Goal: Task Accomplishment & Management: Use online tool/utility

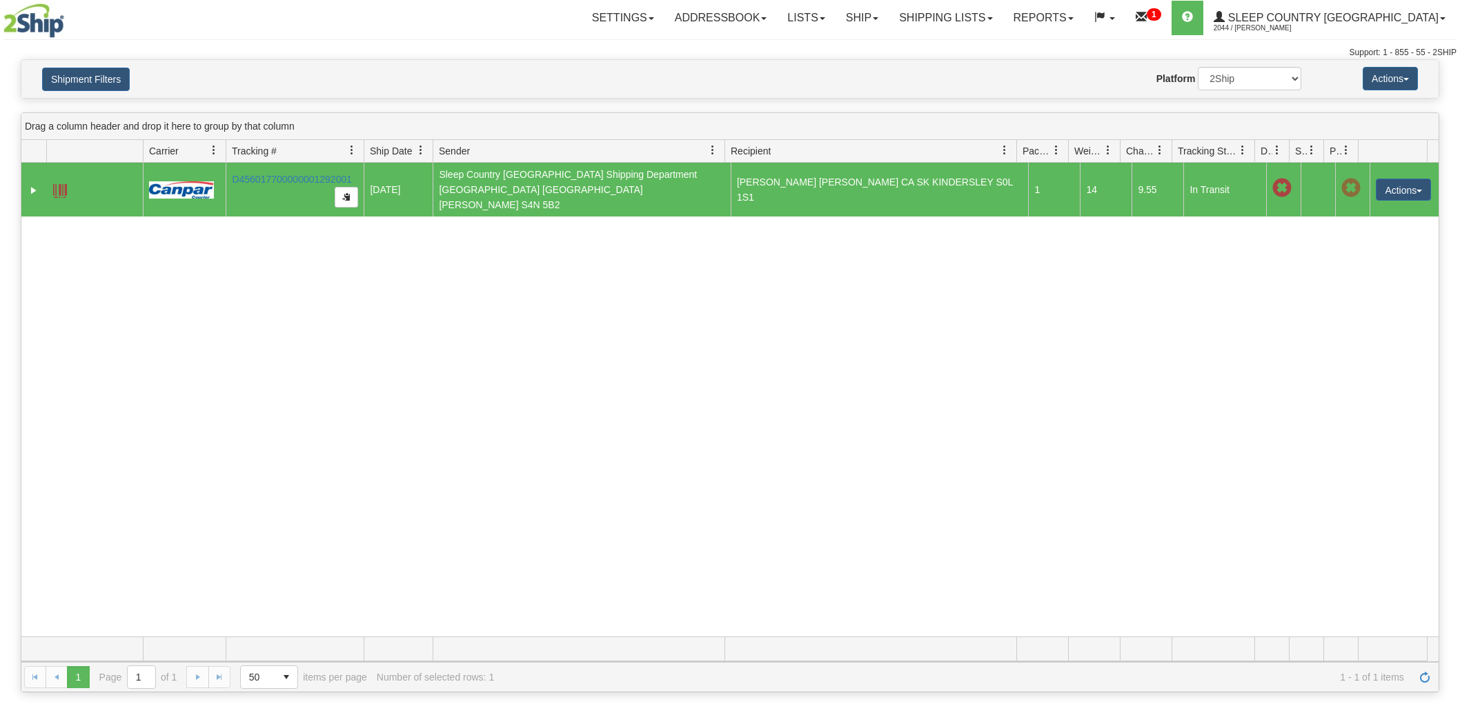
click at [91, 74] on button "Shipment Filters" at bounding box center [86, 79] width 88 height 23
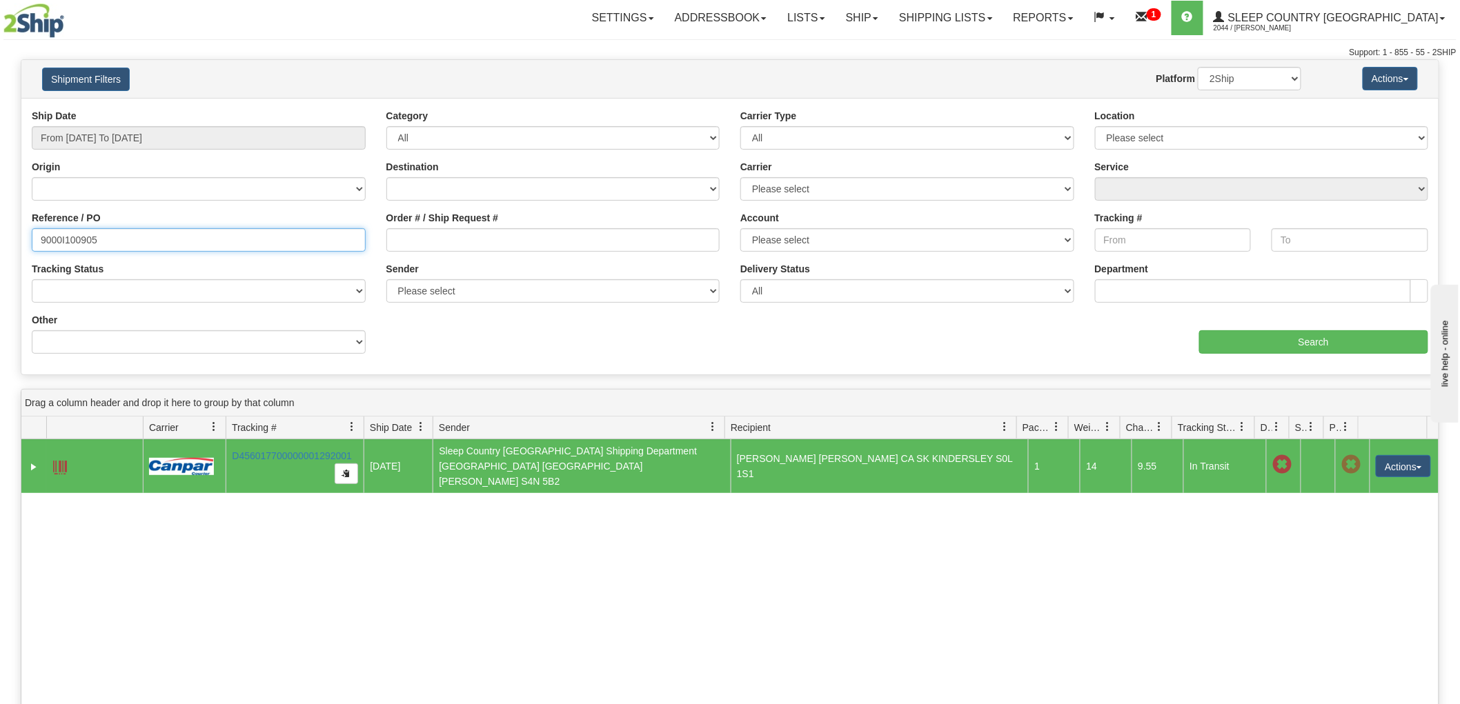
drag, startPoint x: 132, startPoint y: 242, endPoint x: 18, endPoint y: 239, distance: 114.5
click at [0, 240] on div "Please wait... × Confirm Delete Delete Cancel × Confirm Delete Yes No Cancel × …" at bounding box center [730, 514] width 1460 height 910
paste input "9000I074371"
type input "9000I074371"
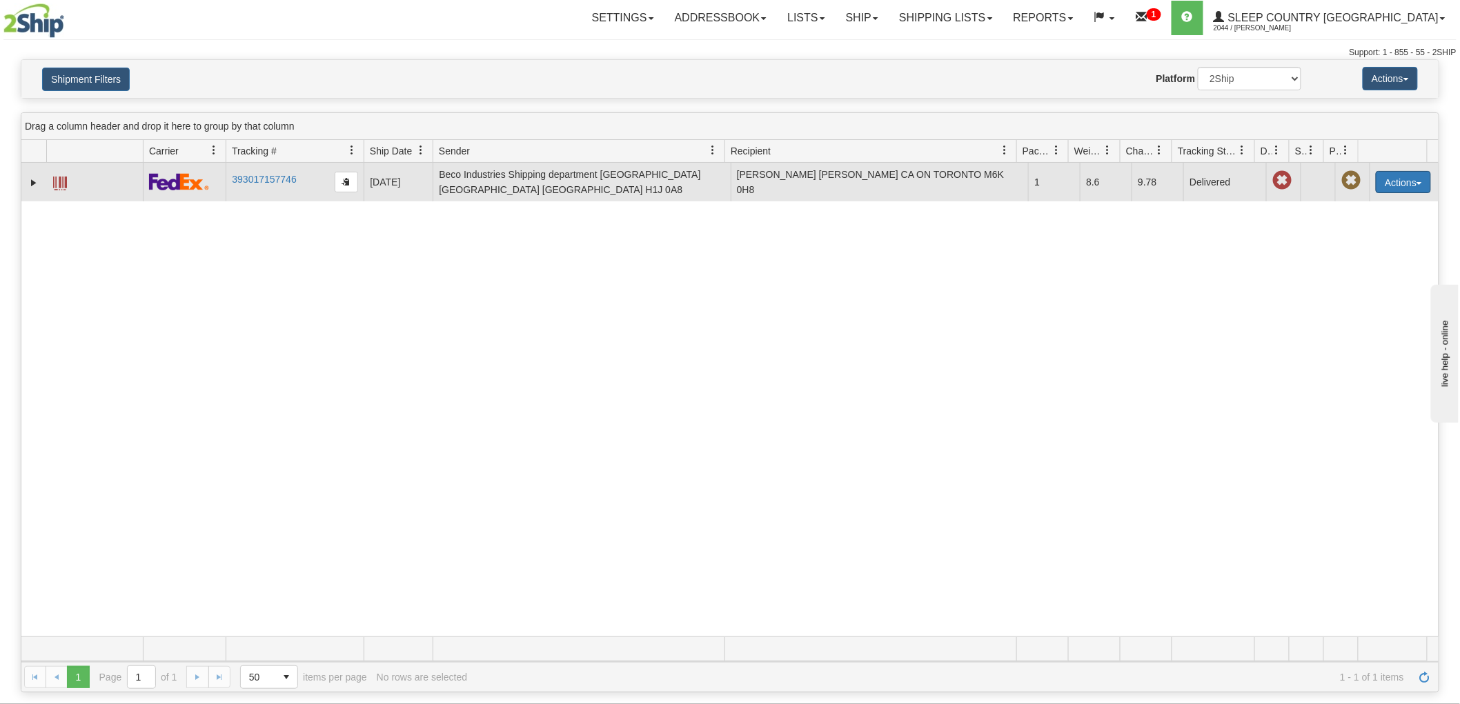
click at [1384, 175] on button "Actions" at bounding box center [1402, 182] width 55 height 22
click at [1343, 222] on link "Return" at bounding box center [1374, 226] width 110 height 18
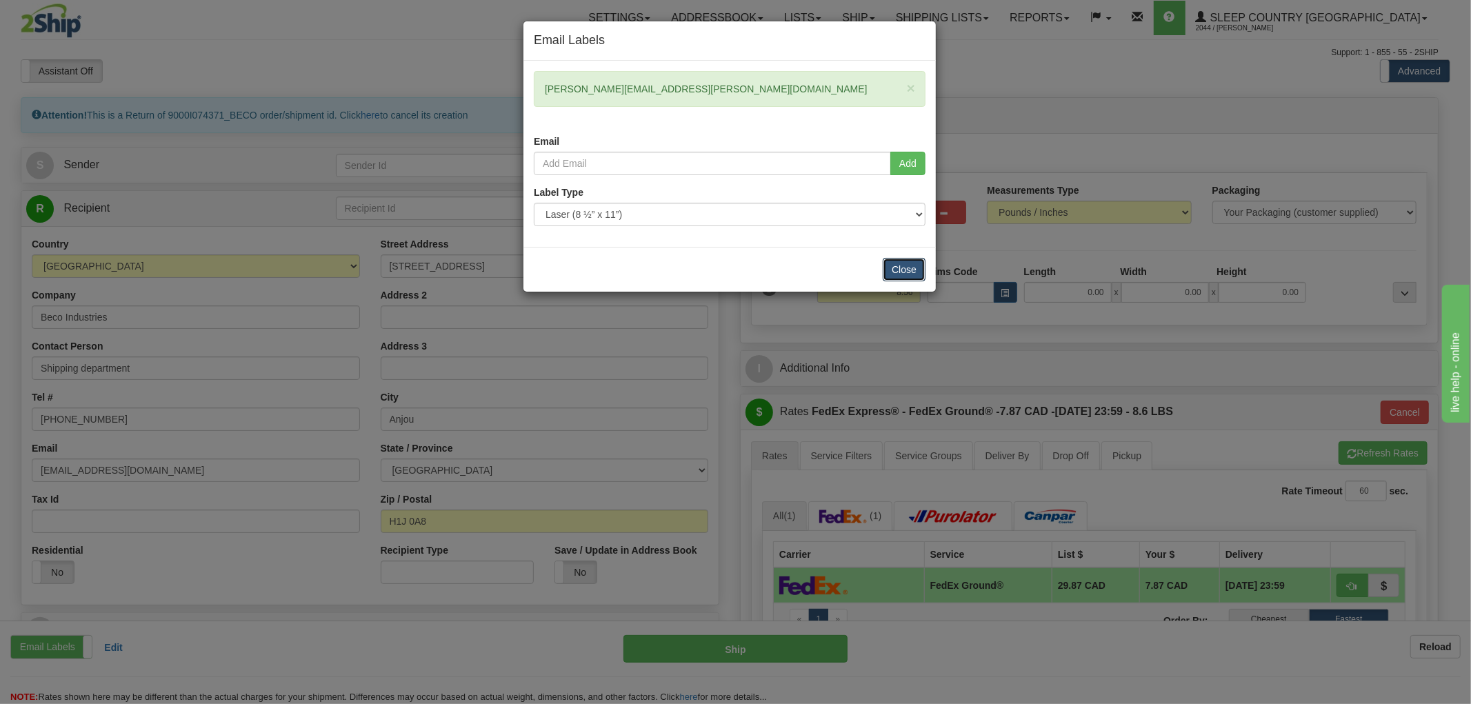
drag, startPoint x: 904, startPoint y: 264, endPoint x: 803, endPoint y: 259, distance: 101.5
click at [905, 264] on button "Close" at bounding box center [904, 269] width 43 height 23
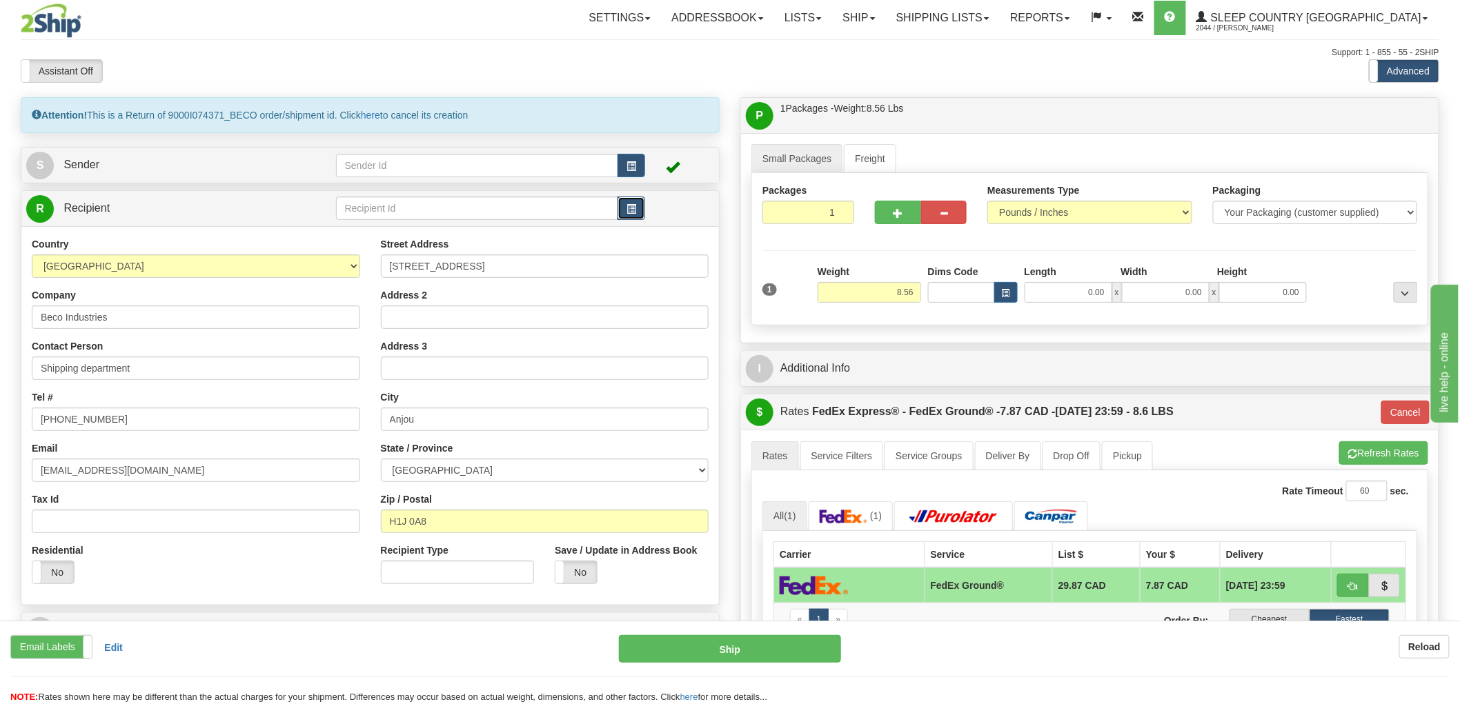
click at [630, 209] on span "button" at bounding box center [631, 209] width 10 height 9
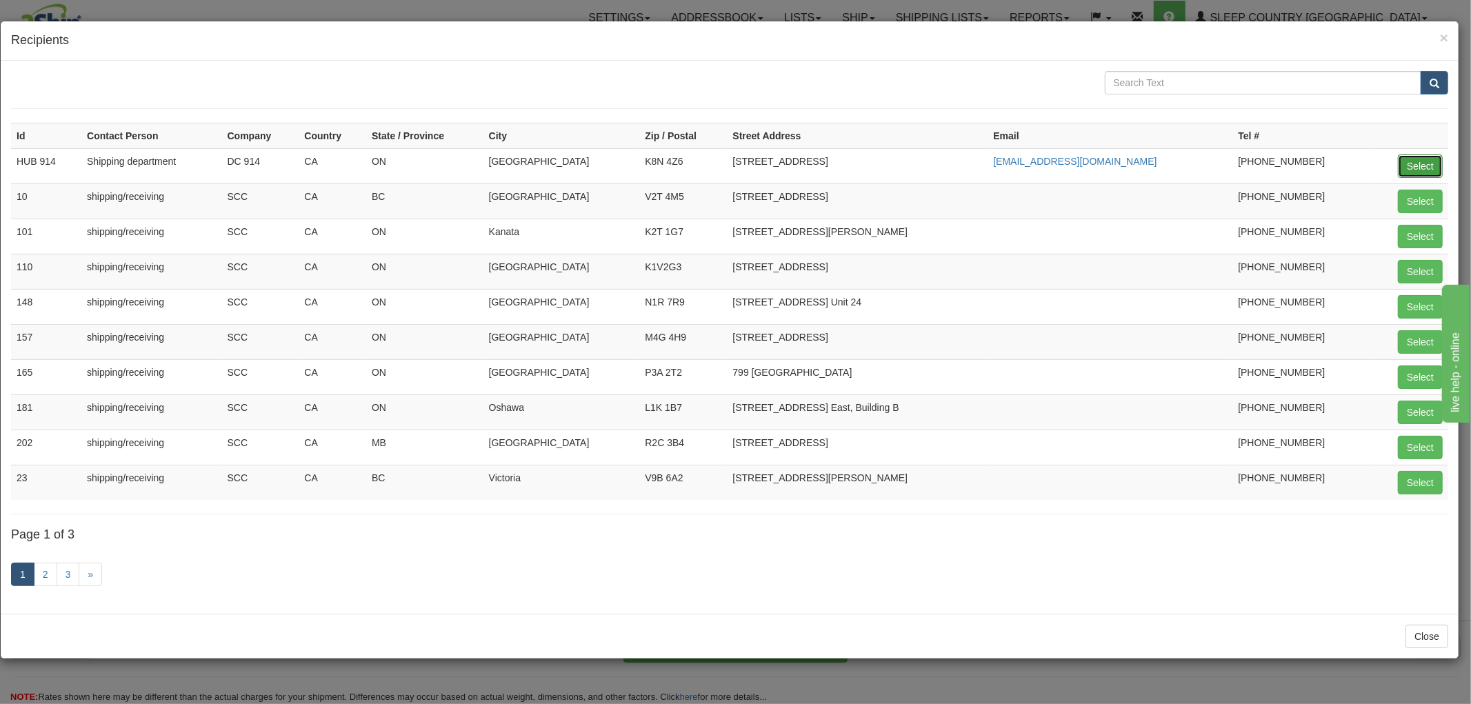
click at [1419, 162] on button "Select" at bounding box center [1420, 166] width 45 height 23
type input "HUB 914"
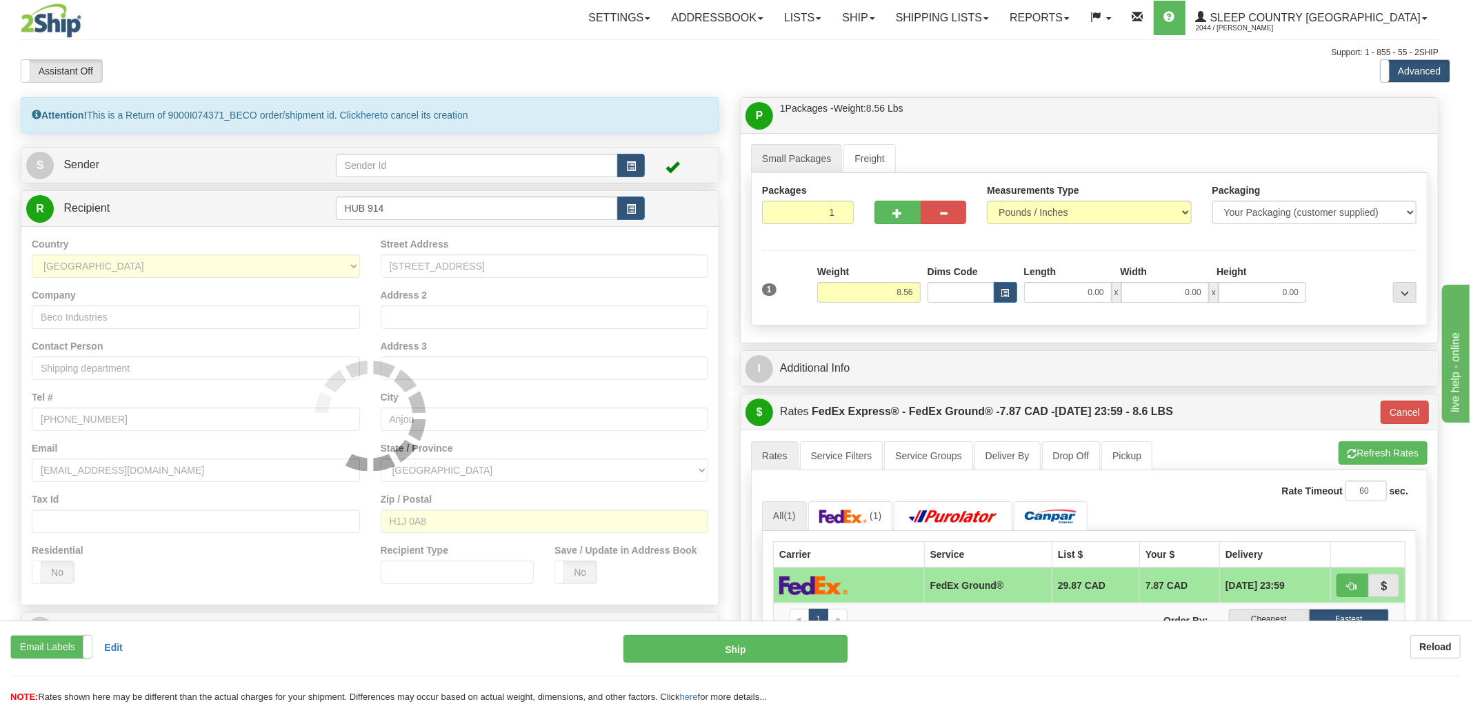
type input "92"
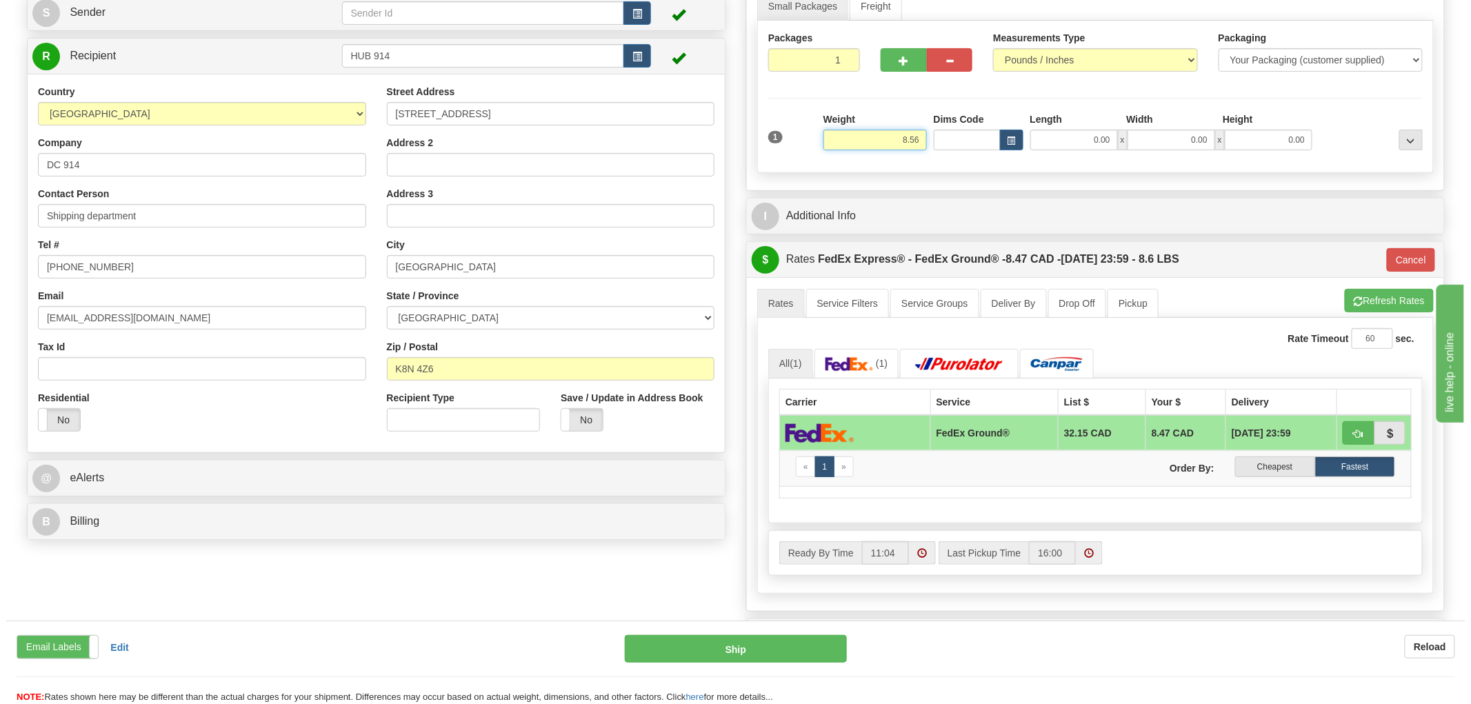
scroll to position [153, 0]
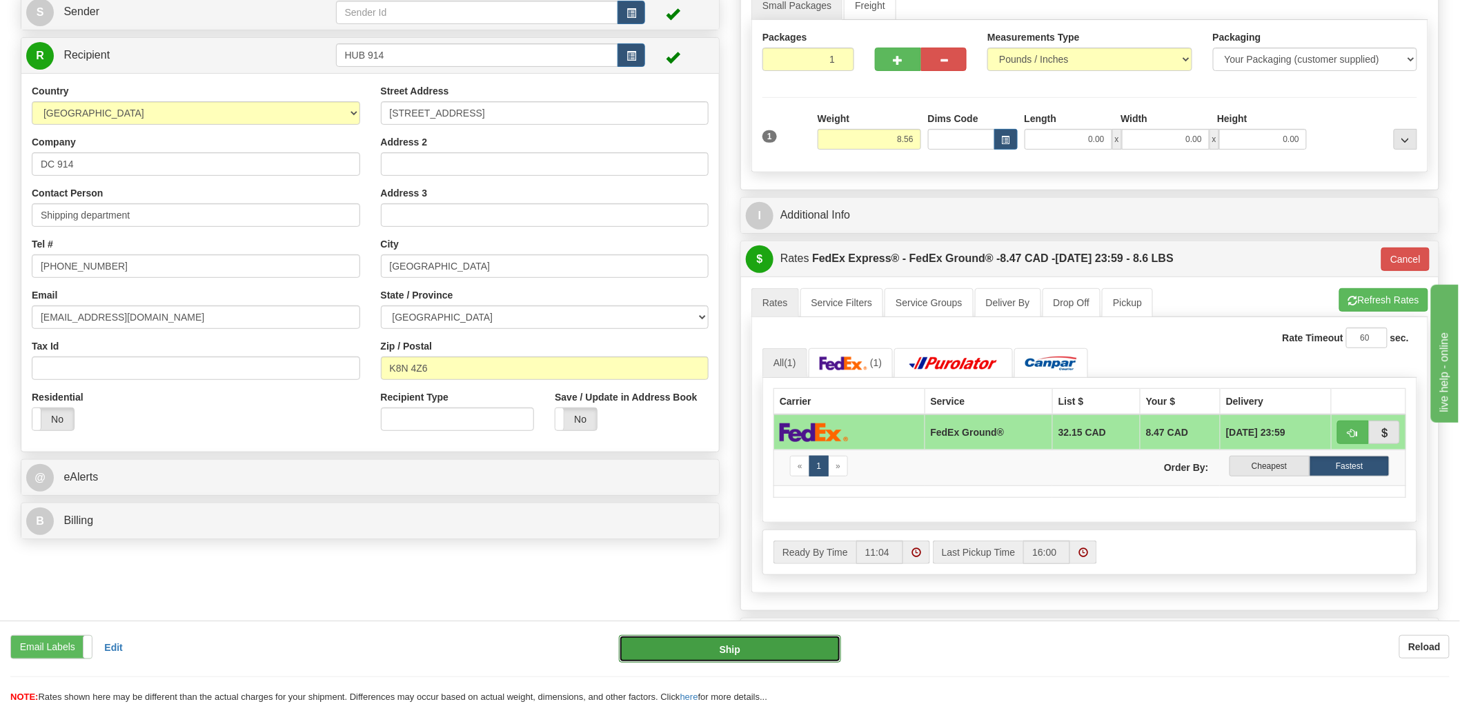
click at [718, 650] on button "Ship" at bounding box center [730, 649] width 223 height 28
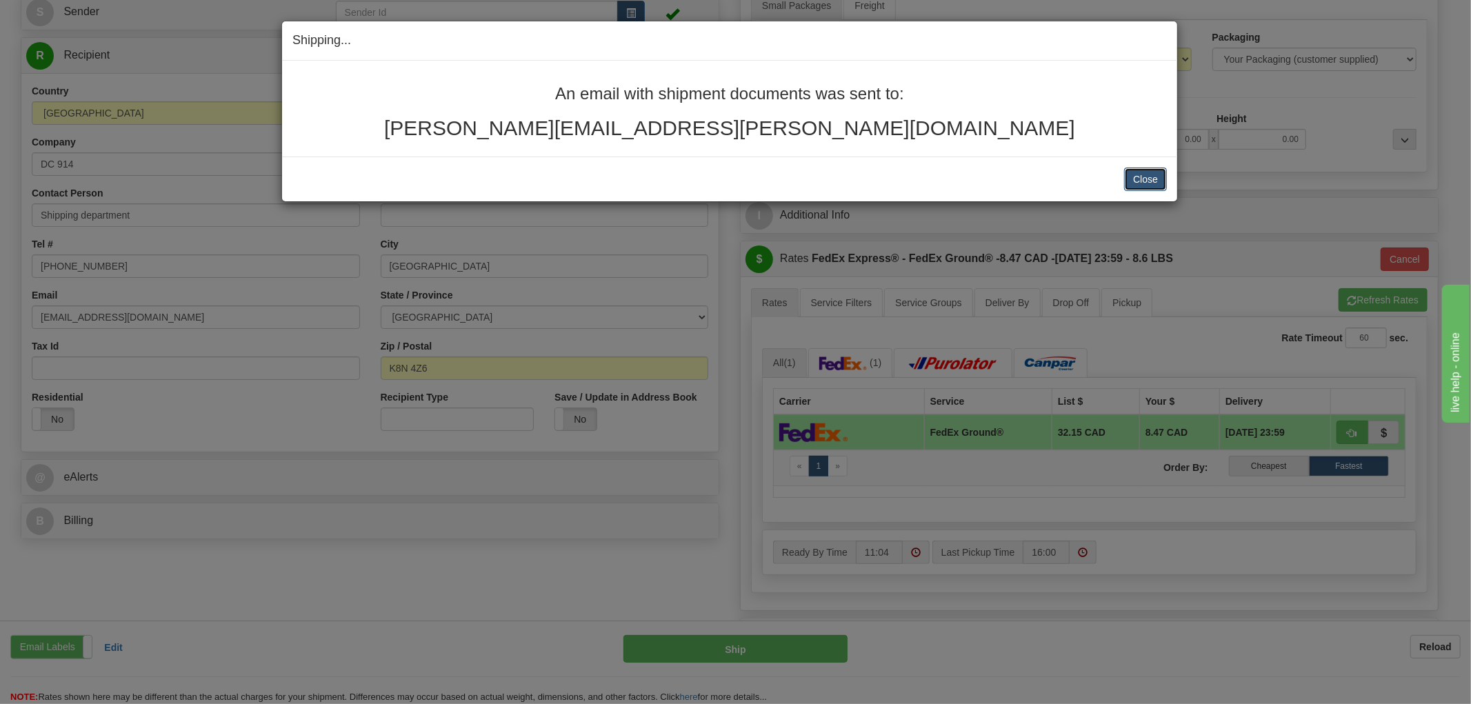
click at [1161, 176] on button "Close" at bounding box center [1145, 179] width 43 height 23
